Goal: Find contact information: Find contact information

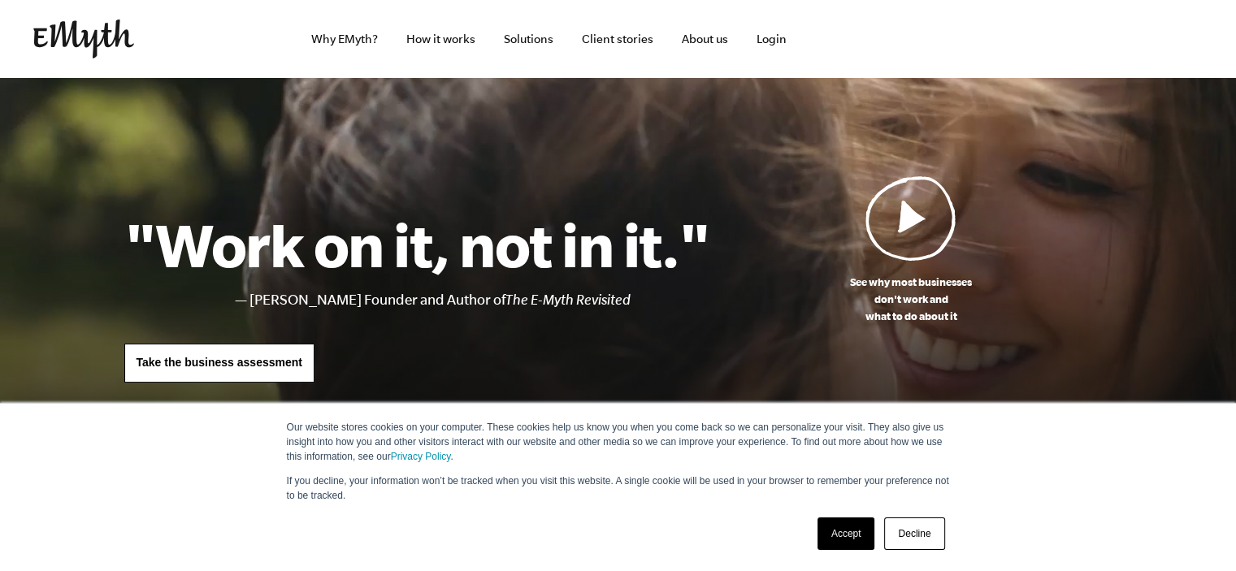
click at [905, 516] on div "Accept Decline" at bounding box center [881, 534] width 137 height 42
click at [924, 532] on link "Decline" at bounding box center [914, 534] width 60 height 33
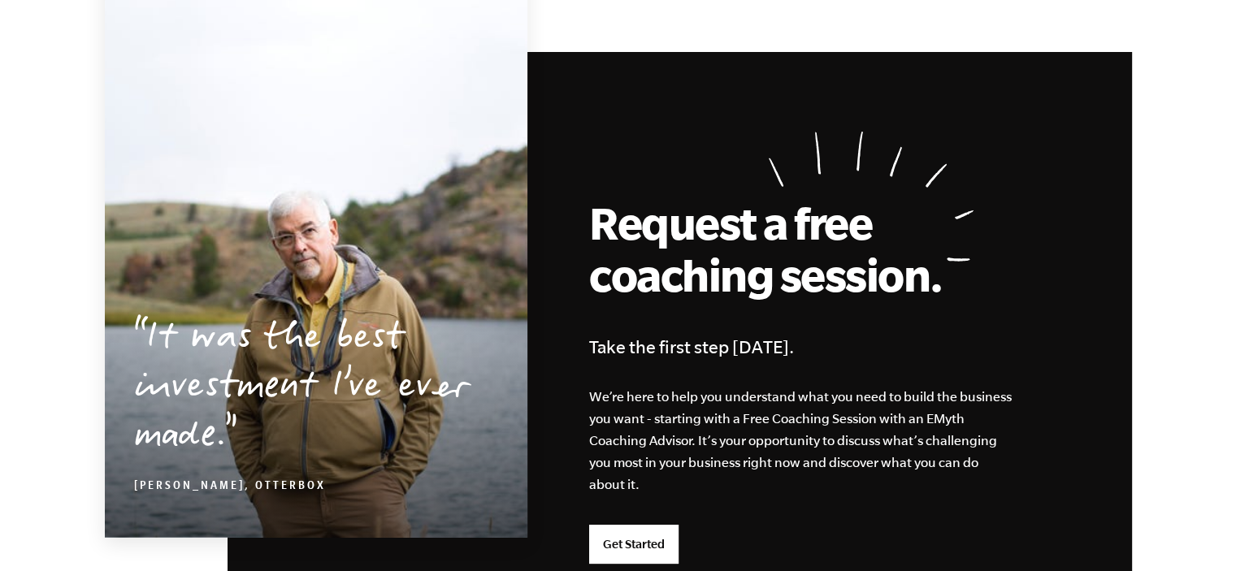
scroll to position [4431, 0]
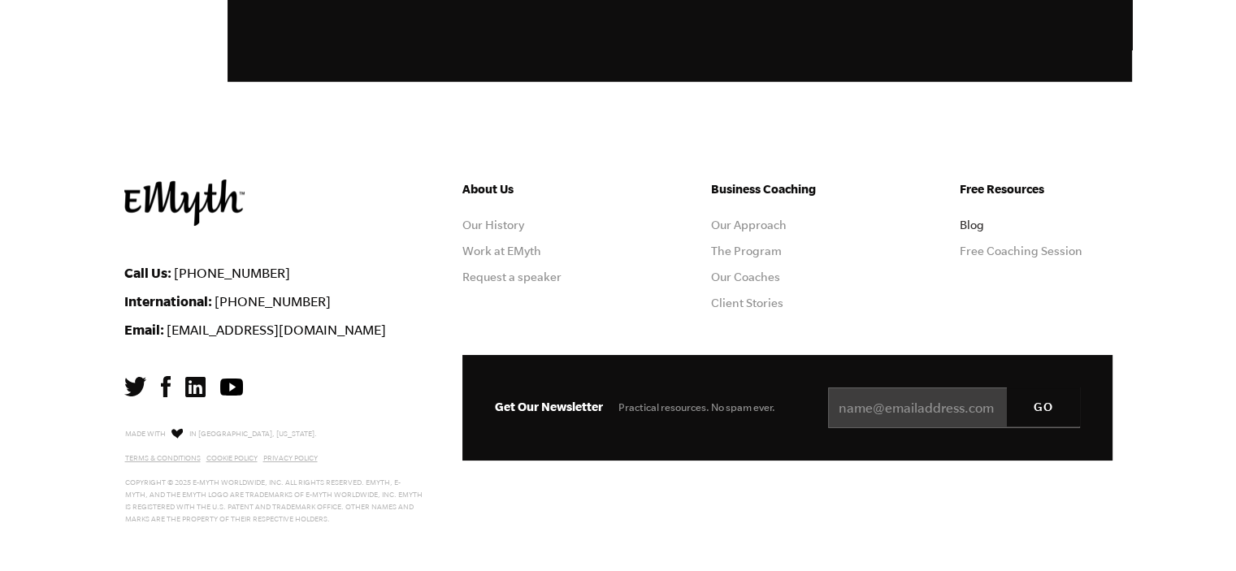
click at [981, 220] on link "Blog" at bounding box center [972, 225] width 24 height 13
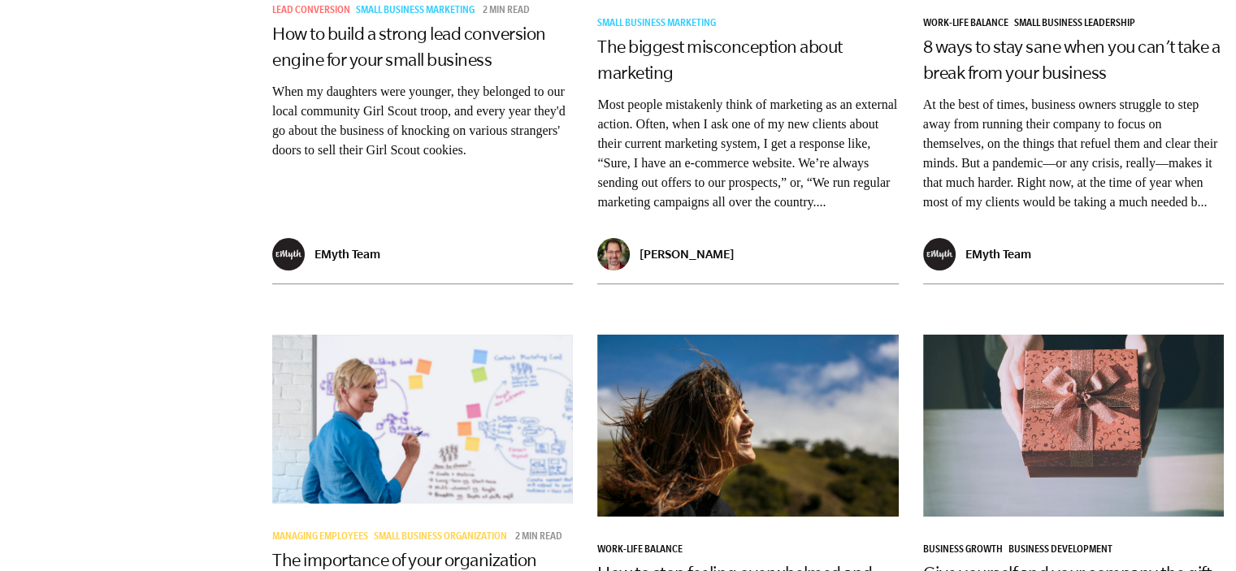
scroll to position [3656, 0]
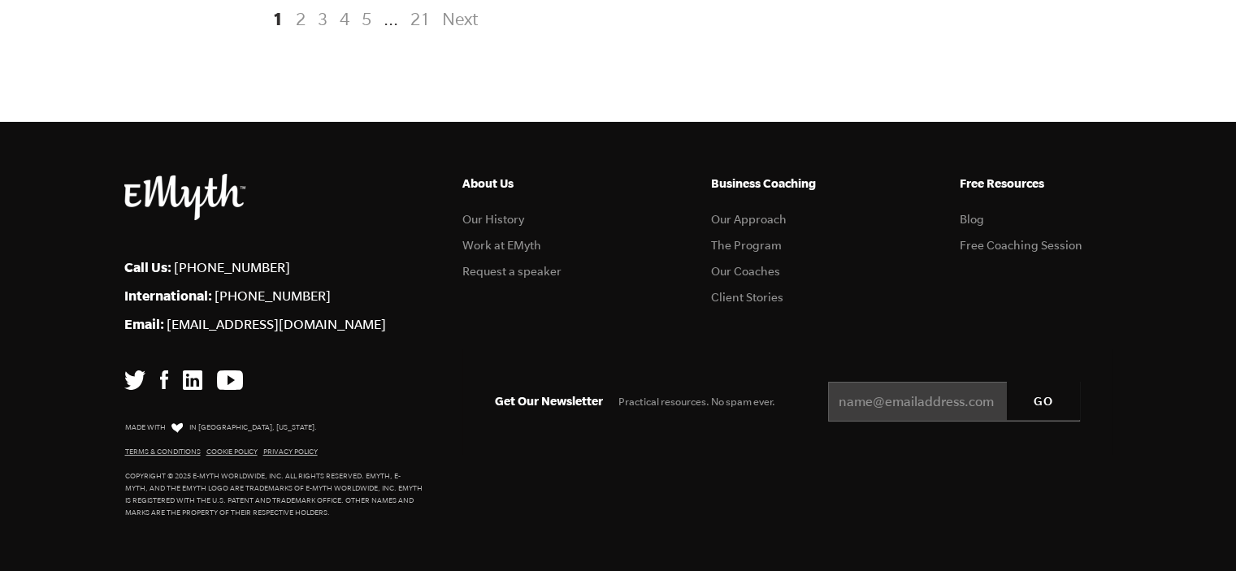
drag, startPoint x: 1247, startPoint y: 43, endPoint x: 1247, endPoint y: 555, distance: 511.9
drag, startPoint x: 295, startPoint y: 316, endPoint x: 167, endPoint y: 325, distance: 128.7
click at [167, 325] on li "Email: [EMAIL_ADDRESS][DOMAIN_NAME]" at bounding box center [281, 323] width 314 height 15
copy link "[EMAIL_ADDRESS][DOMAIN_NAME]"
